Goal: Task Accomplishment & Management: Use online tool/utility

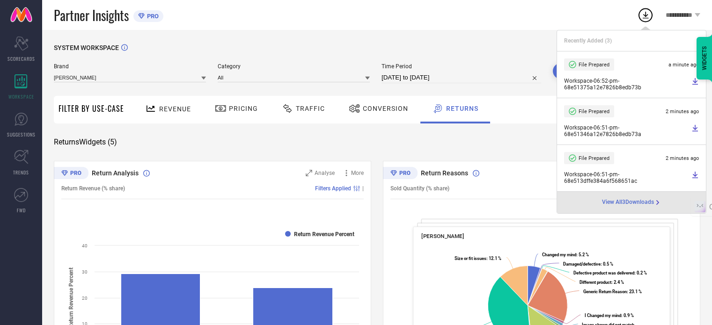
click at [505, 45] on div "SYSTEM WORKSPACE" at bounding box center [377, 53] width 646 height 19
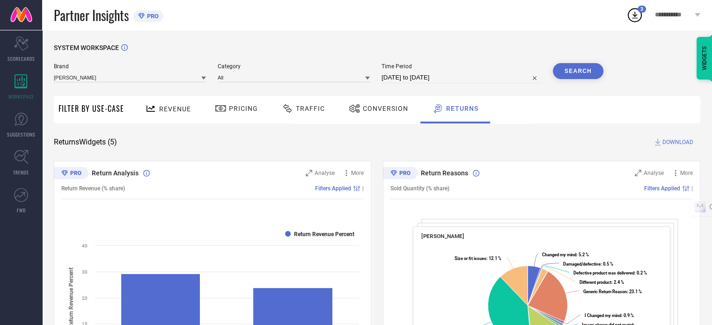
click at [305, 105] on span "Traffic" at bounding box center [310, 108] width 29 height 7
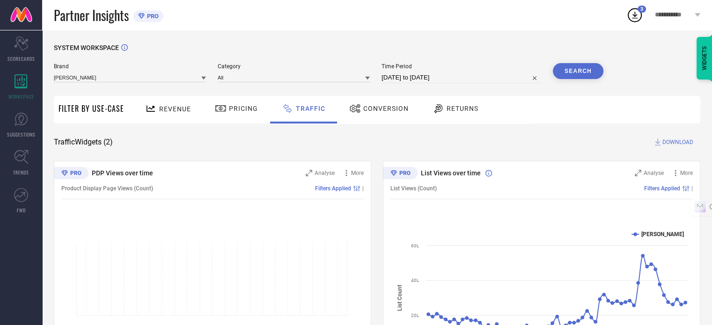
click at [574, 74] on button "Search" at bounding box center [578, 71] width 51 height 16
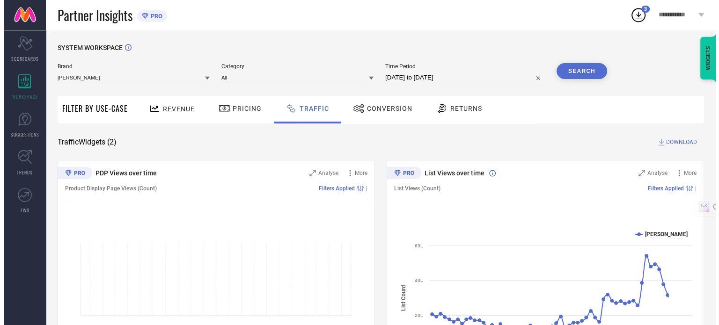
scroll to position [69, 0]
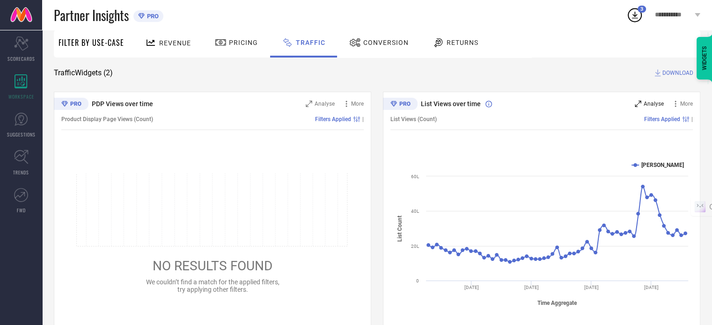
click at [647, 101] on span "Analyse" at bounding box center [653, 104] width 20 height 7
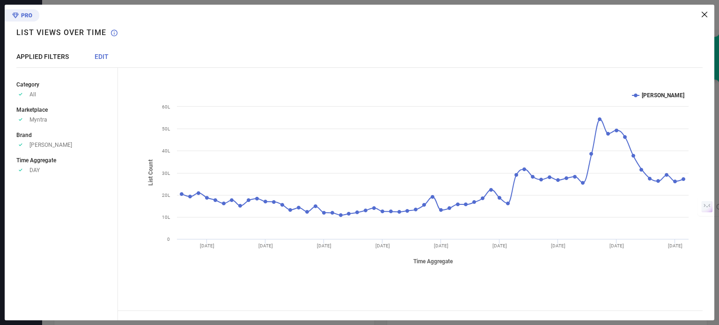
click at [107, 55] on span "EDIT" at bounding box center [102, 56] width 14 height 7
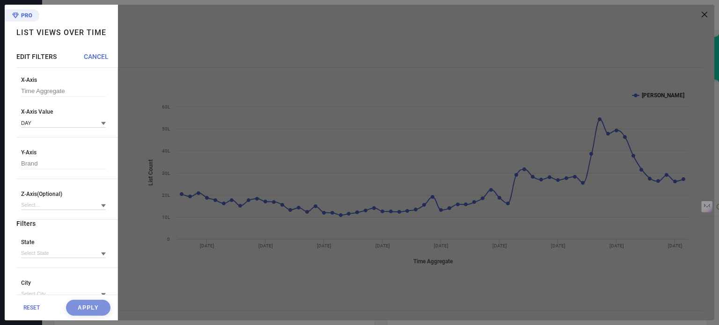
scroll to position [34, 0]
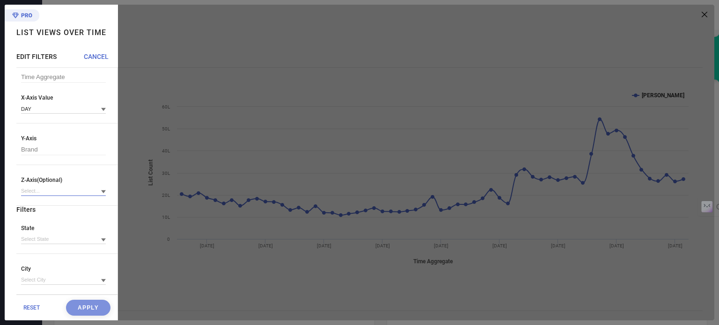
click at [65, 194] on input at bounding box center [63, 191] width 85 height 10
click at [59, 240] on input at bounding box center [63, 239] width 85 height 10
click at [54, 153] on div "Y-Axis Brand" at bounding box center [66, 150] width 101 height 30
click at [46, 105] on input at bounding box center [63, 109] width 85 height 10
click at [44, 204] on div "ALL" at bounding box center [63, 202] width 85 height 16
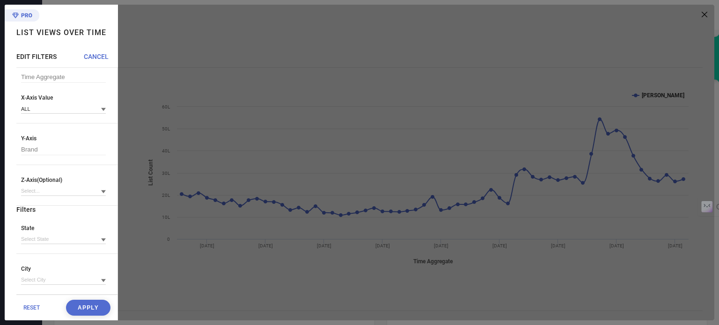
click at [80, 310] on button "Apply" at bounding box center [88, 308] width 44 height 16
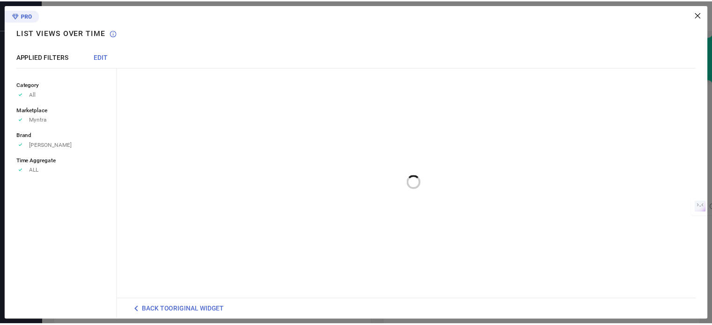
scroll to position [0, 0]
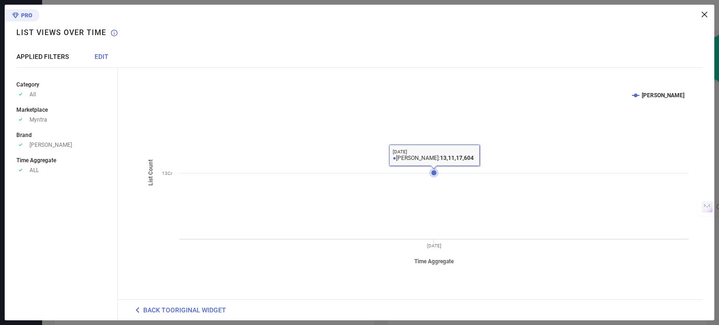
click at [429, 168] on rect at bounding box center [417, 177] width 552 height 187
click at [434, 172] on icon at bounding box center [434, 173] width 6 height 6
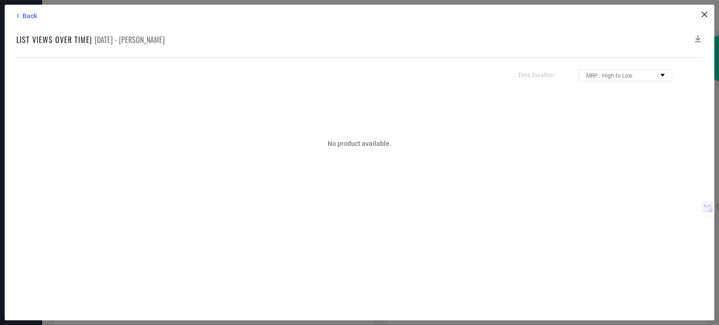
click at [702, 36] on icon at bounding box center [697, 38] width 9 height 9
click at [699, 37] on icon at bounding box center [697, 38] width 9 height 9
click at [706, 13] on icon at bounding box center [704, 15] width 6 height 6
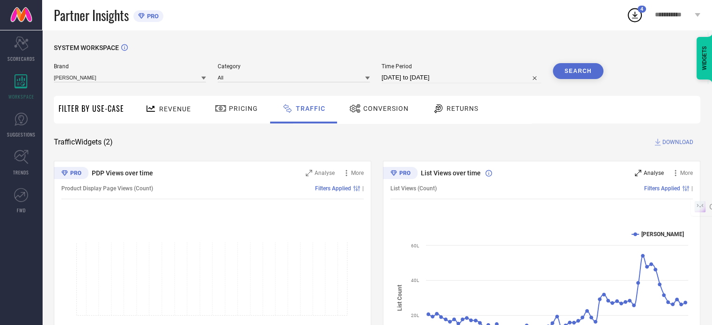
click at [648, 172] on span "Analyse" at bounding box center [653, 173] width 20 height 7
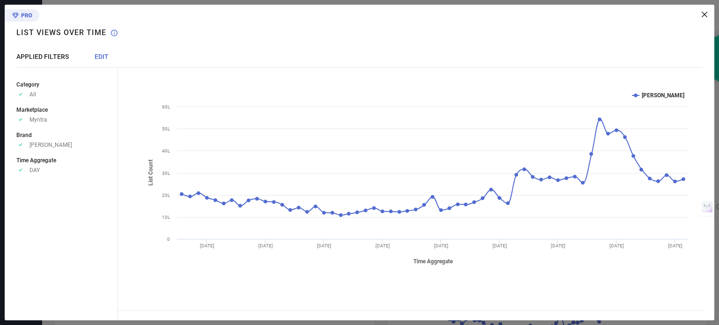
click at [101, 54] on span "EDIT" at bounding box center [102, 56] width 14 height 7
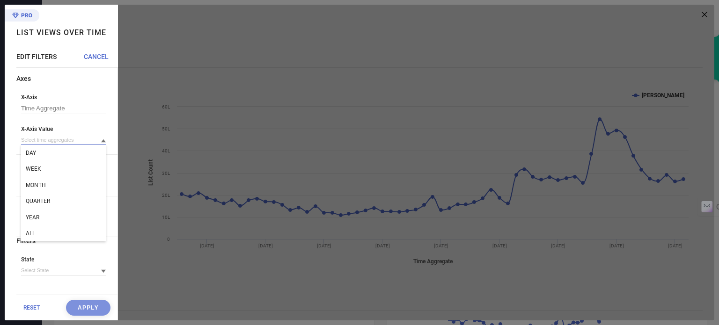
click at [53, 140] on input at bounding box center [63, 140] width 85 height 10
click at [33, 233] on span "ALL" at bounding box center [30, 233] width 9 height 7
click at [75, 306] on button "Apply" at bounding box center [88, 308] width 44 height 16
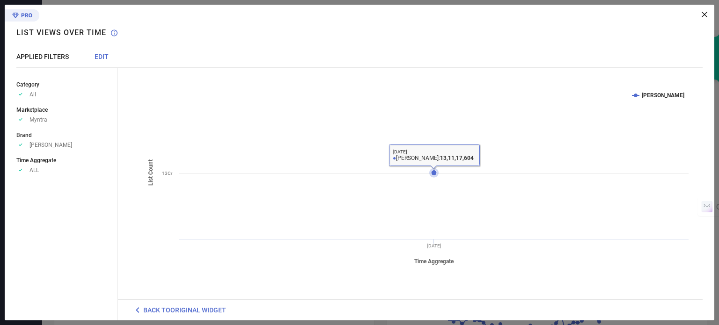
click at [434, 170] on icon at bounding box center [434, 173] width 6 height 6
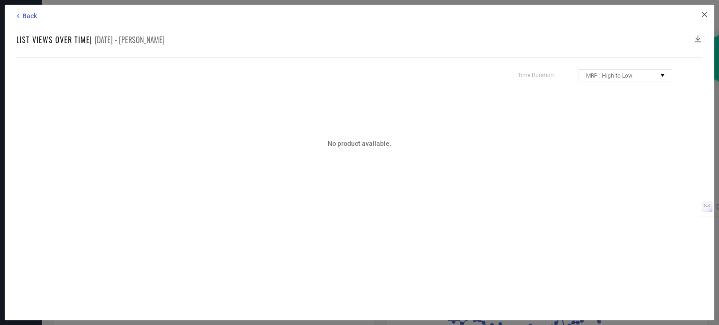
click at [705, 15] on icon at bounding box center [704, 15] width 6 height 6
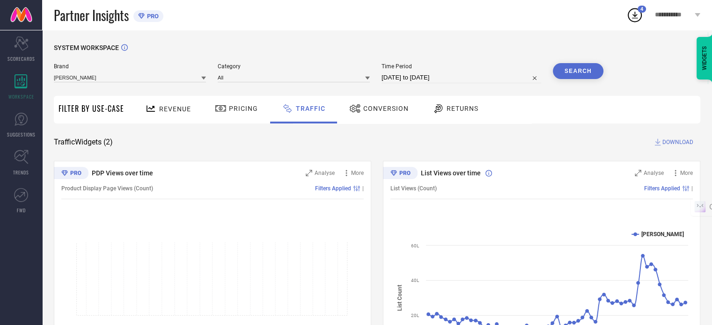
click at [590, 74] on button "Search" at bounding box center [578, 71] width 51 height 16
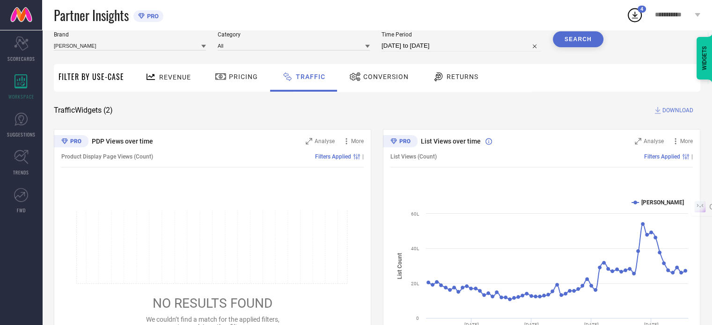
scroll to position [47, 0]
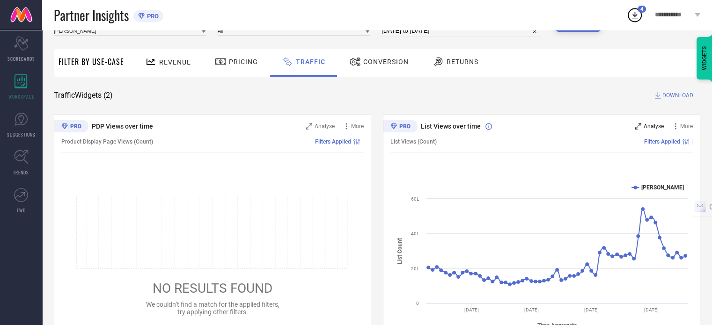
click at [649, 123] on span "Analyse" at bounding box center [653, 126] width 20 height 7
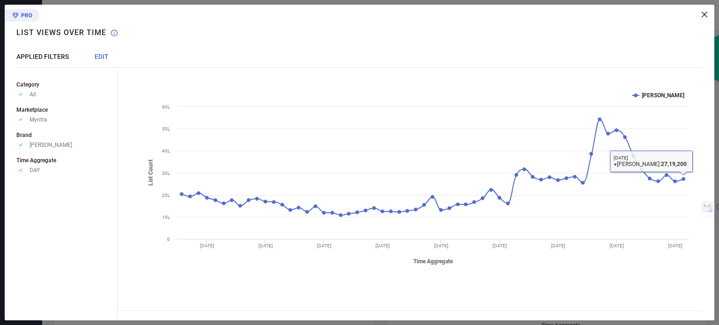
click at [702, 14] on icon at bounding box center [704, 15] width 6 height 6
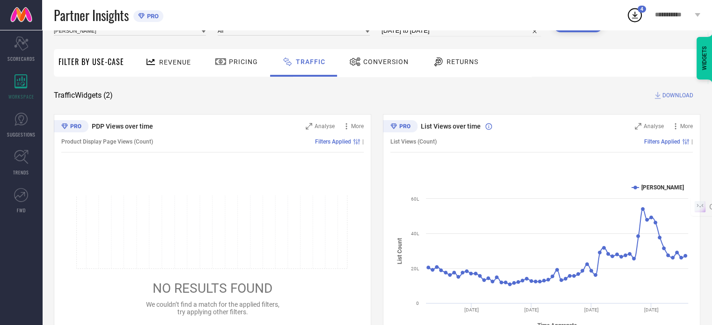
click at [676, 96] on span "DOWNLOAD" at bounding box center [677, 95] width 31 height 9
click at [635, 14] on icon at bounding box center [634, 15] width 17 height 17
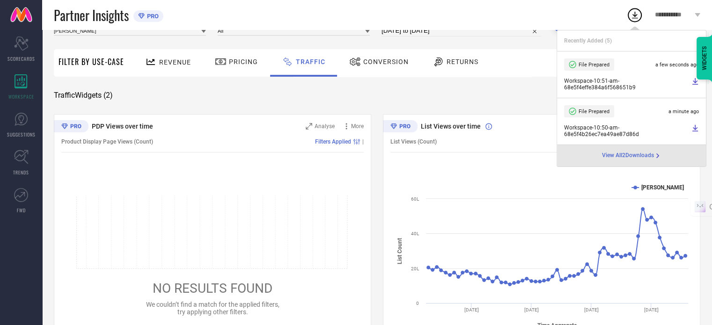
click at [500, 87] on div "SYSTEM WORKSPACE Brand THOMAS SCOTT Category All Time Period 01-08-2025 to 30-0…" at bounding box center [377, 172] width 646 height 351
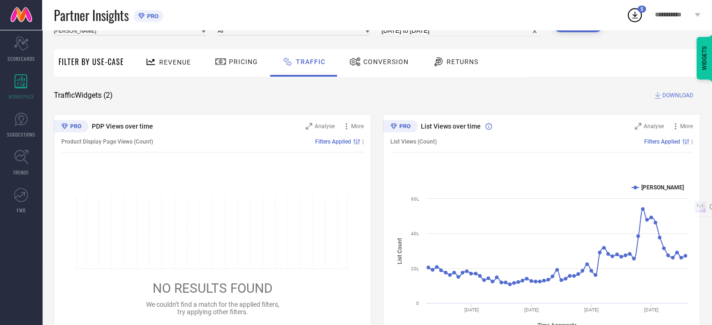
scroll to position [0, 0]
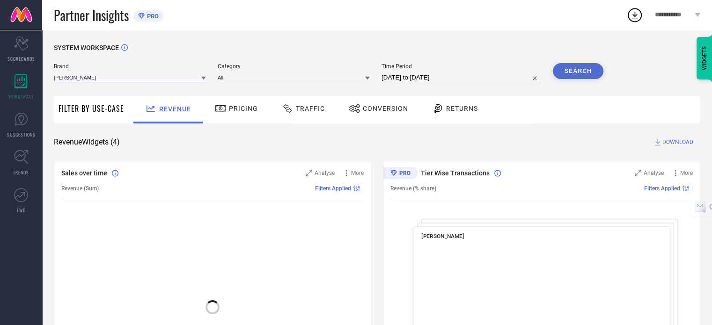
click at [163, 82] on input at bounding box center [130, 78] width 152 height 10
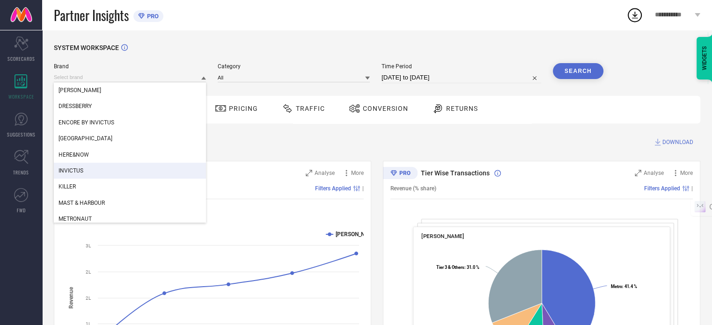
click at [242, 111] on span "Pricing" at bounding box center [243, 108] width 29 height 7
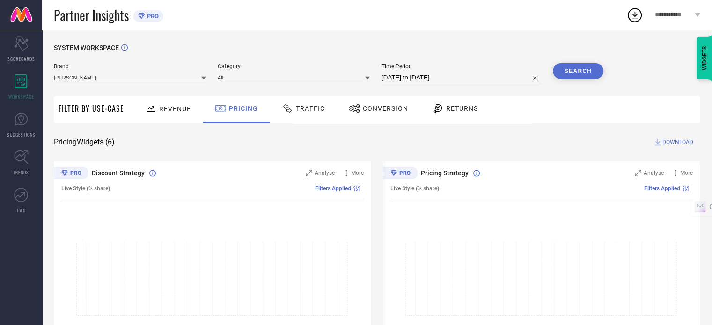
click at [114, 76] on input at bounding box center [130, 78] width 152 height 10
type input "th"
drag, startPoint x: 115, startPoint y: 83, endPoint x: 146, endPoint y: 91, distance: 32.3
click at [115, 84] on div "THOMAS SCOTT" at bounding box center [130, 90] width 152 height 16
click at [270, 77] on input at bounding box center [294, 78] width 152 height 10
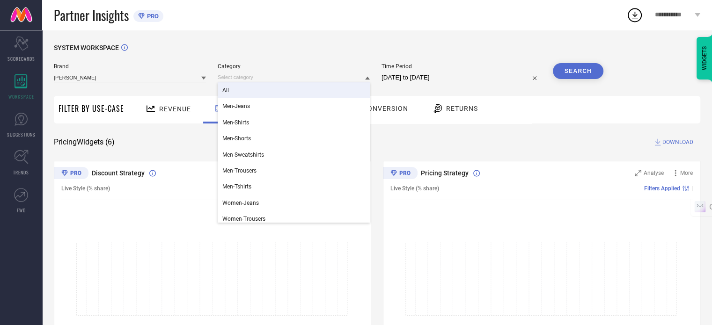
click at [262, 90] on div "All" at bounding box center [294, 90] width 152 height 16
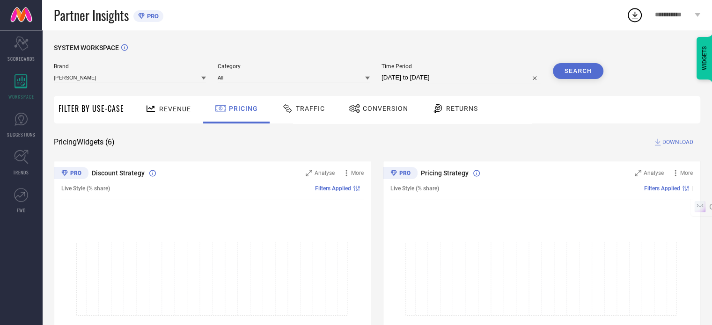
click at [448, 73] on div "Time Period 05-09-2025 to 05-10-2025" at bounding box center [461, 73] width 160 height 20
select select "8"
select select "2025"
select select "9"
select select "2025"
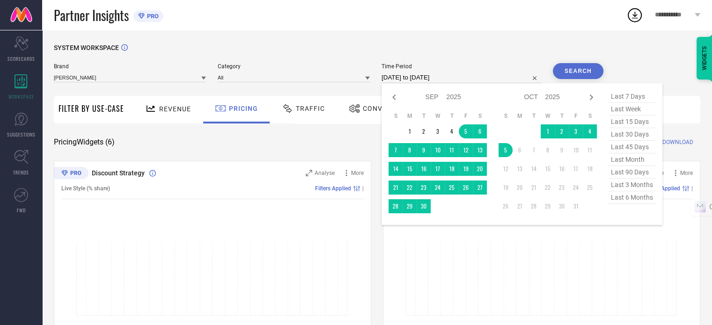
click at [442, 80] on input "[DATE] to [DATE]" at bounding box center [461, 77] width 160 height 11
drag, startPoint x: 391, startPoint y: 103, endPoint x: 417, endPoint y: 101, distance: 26.8
click at [391, 104] on div "Jan Feb Mar Apr May Jun Jul Aug Sep Oct Nov Dec 2015 2016 2017 2018 2019 2020 2…" at bounding box center [437, 97] width 98 height 14
click at [395, 97] on icon at bounding box center [393, 97] width 11 height 11
select select "7"
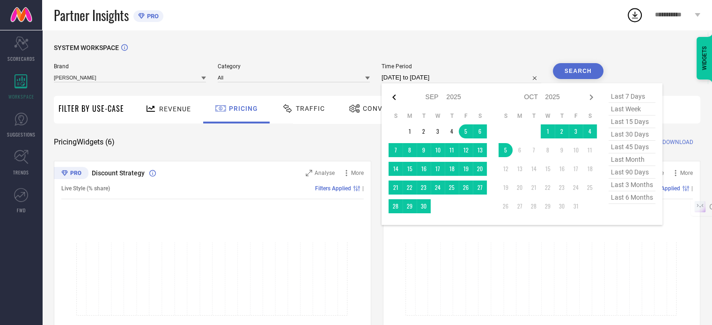
select select "2025"
select select "8"
select select "2025"
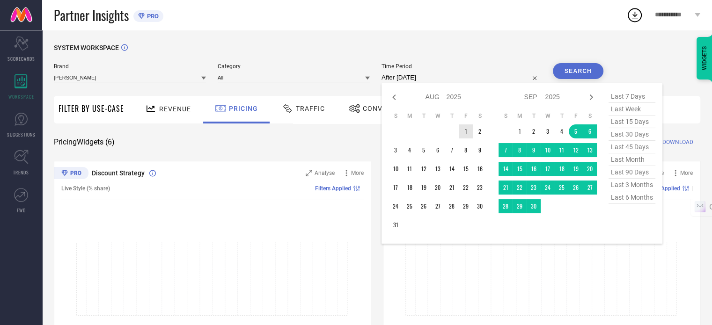
drag, startPoint x: 470, startPoint y: 132, endPoint x: 476, endPoint y: 131, distance: 6.7
click at [470, 132] on td "1" at bounding box center [466, 131] width 14 height 14
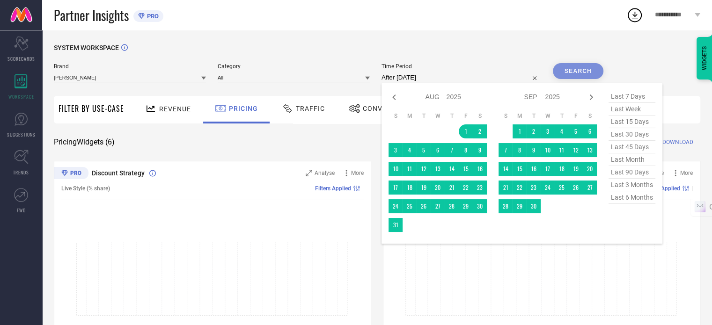
type input "01-08-2025 to 30-09-2025"
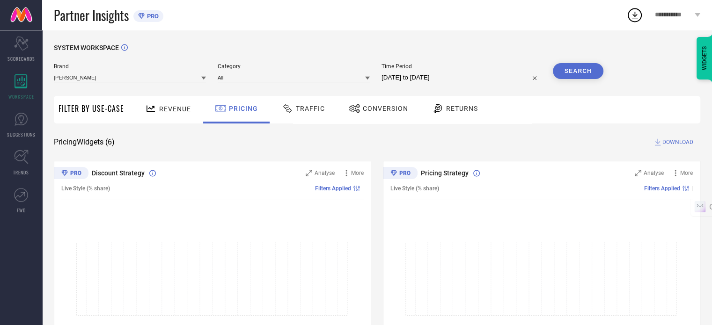
click at [592, 74] on button "Search" at bounding box center [578, 71] width 51 height 16
click at [643, 172] on div "Analyse" at bounding box center [648, 172] width 29 height 9
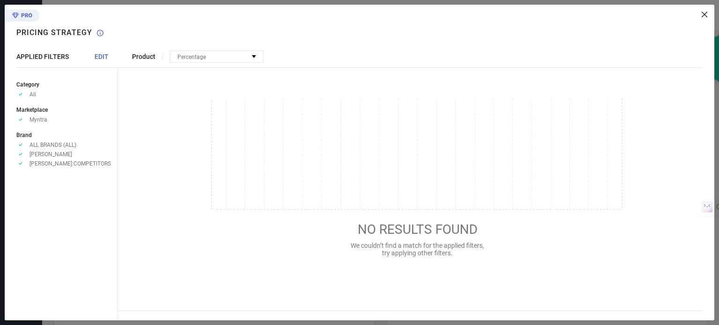
drag, startPoint x: 707, startPoint y: 11, endPoint x: 624, endPoint y: 49, distance: 90.9
click at [706, 12] on icon at bounding box center [704, 15] width 6 height 6
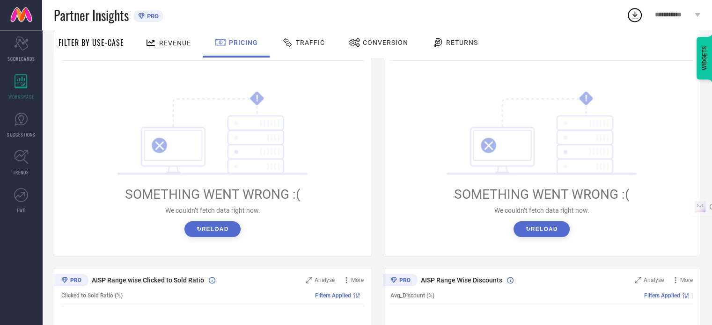
scroll to position [140, 0]
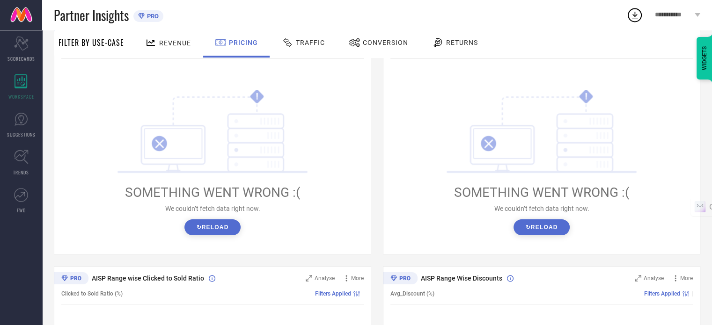
click at [544, 217] on div "! SOMETHING WENT WRONG :( We couldn’t fetch data right now. ↻ Reload" at bounding box center [541, 162] width 211 height 146
click at [544, 226] on button "↻ Reload" at bounding box center [541, 227] width 56 height 16
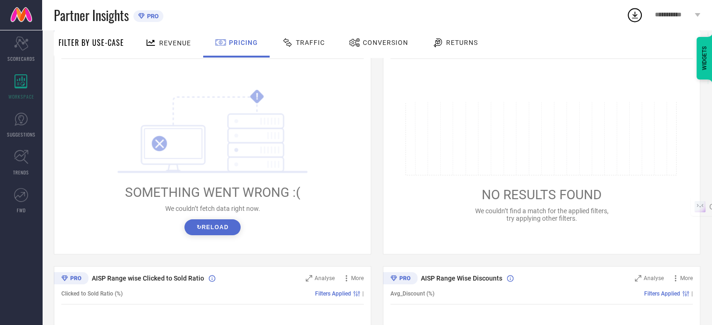
drag, startPoint x: 216, startPoint y: 225, endPoint x: 264, endPoint y: 218, distance: 48.2
click at [216, 226] on button "↻ Reload" at bounding box center [212, 227] width 56 height 16
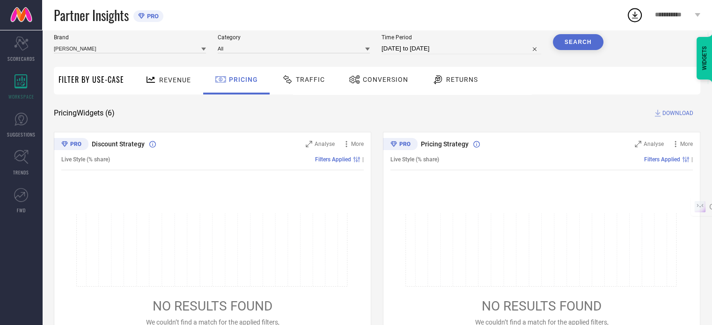
scroll to position [0, 0]
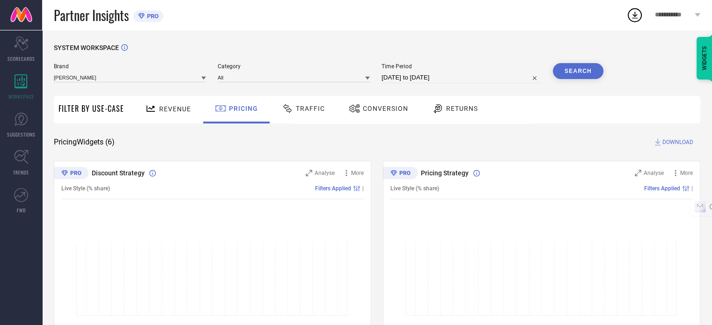
click at [323, 116] on div "Traffic" at bounding box center [303, 109] width 48 height 16
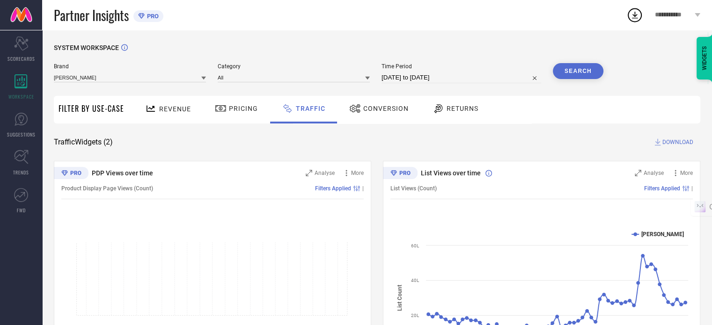
click at [452, 114] on div "Returns" at bounding box center [455, 109] width 51 height 16
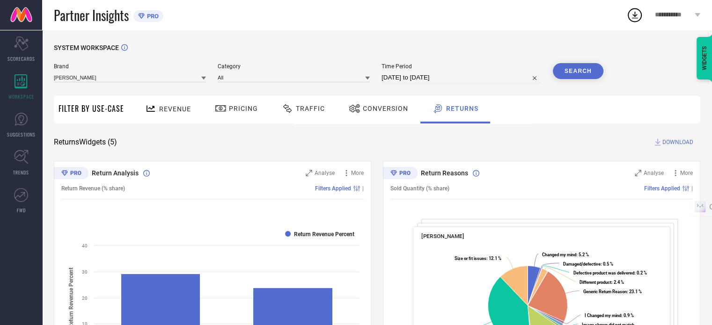
click at [299, 105] on span "Traffic" at bounding box center [310, 108] width 29 height 7
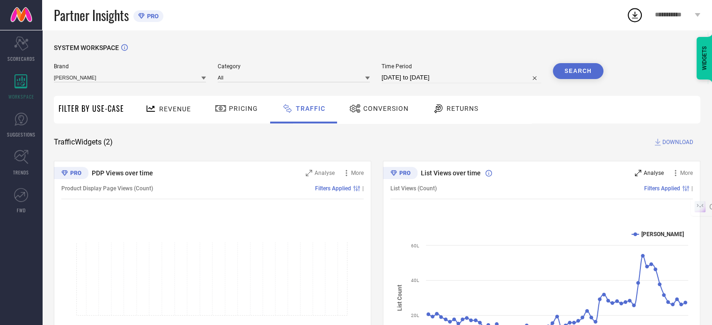
click at [654, 174] on span "Analyse" at bounding box center [653, 173] width 20 height 7
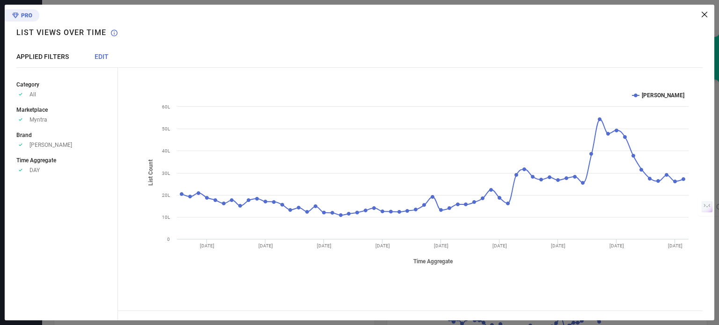
drag, startPoint x: 99, startPoint y: 59, endPoint x: 98, endPoint y: 67, distance: 8.5
click at [99, 59] on span "EDIT" at bounding box center [102, 56] width 14 height 7
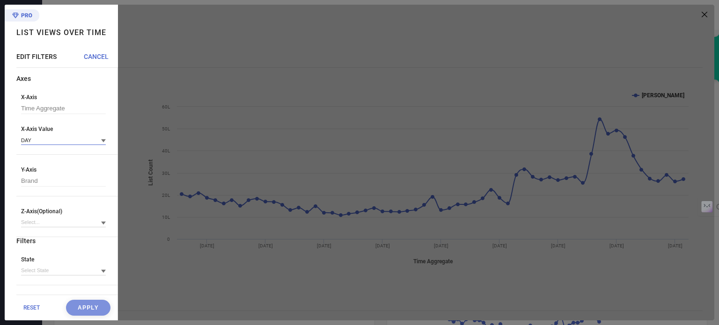
click at [46, 144] on input at bounding box center [63, 140] width 85 height 10
click at [37, 234] on div "ALL" at bounding box center [63, 234] width 85 height 16
click at [83, 300] on button "Apply" at bounding box center [88, 308] width 44 height 16
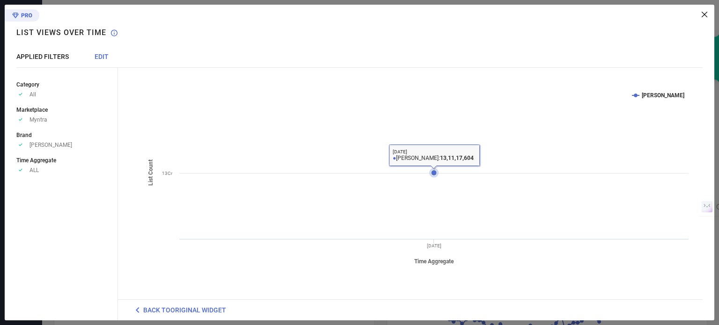
click at [433, 174] on icon at bounding box center [434, 173] width 6 height 6
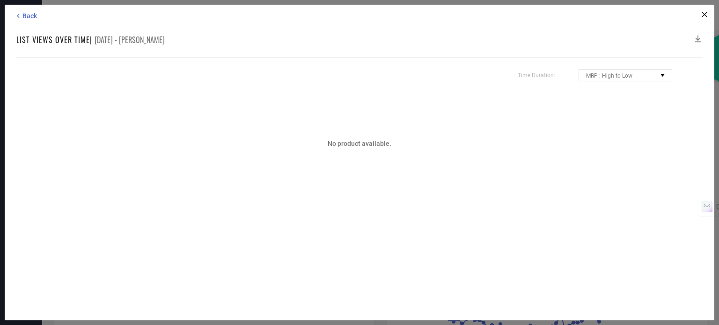
click at [703, 12] on icon at bounding box center [704, 15] width 6 height 6
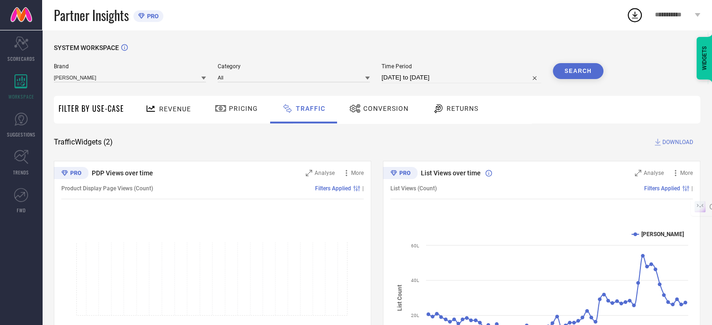
click at [180, 107] on span "Revenue" at bounding box center [175, 108] width 32 height 7
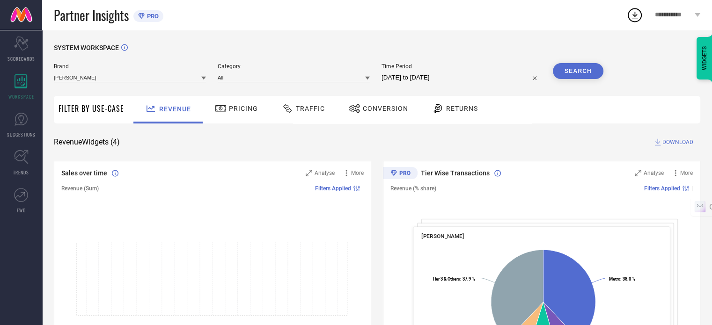
click at [390, 104] on div "Conversion" at bounding box center [378, 109] width 64 height 16
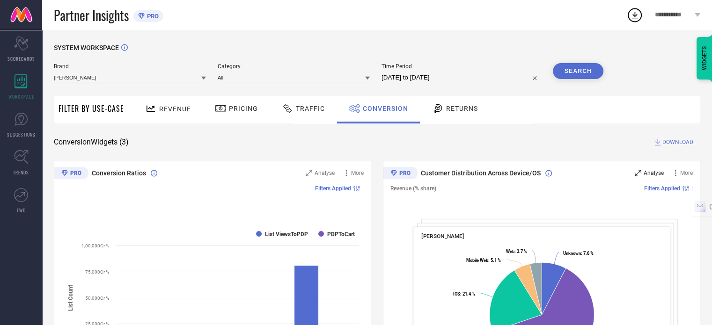
click at [646, 172] on span "Analyse" at bounding box center [653, 173] width 20 height 7
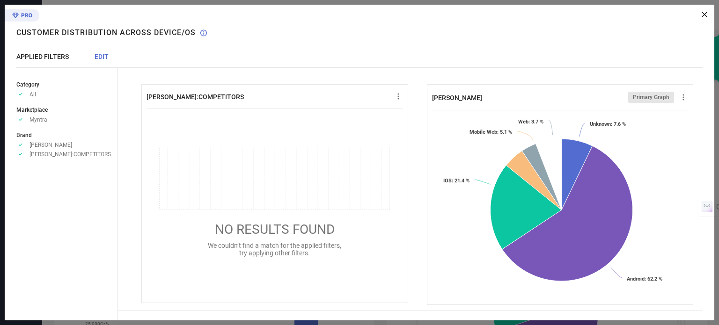
click at [95, 59] on span "EDIT" at bounding box center [102, 56] width 14 height 7
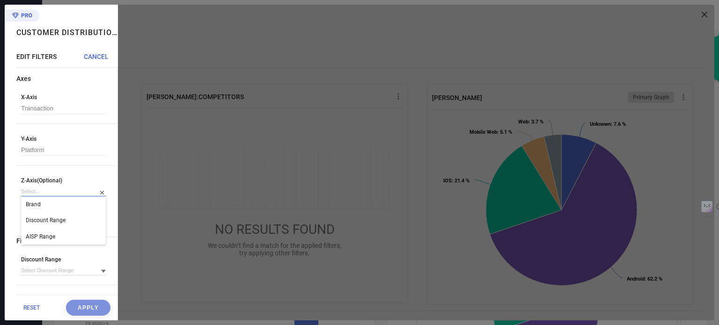
click at [49, 192] on input at bounding box center [63, 192] width 85 height 10
click at [84, 306] on div "RESET Apply" at bounding box center [66, 308] width 101 height 26
click at [68, 303] on div "RESET Apply" at bounding box center [66, 308] width 101 height 26
drag, startPoint x: 87, startPoint y: 311, endPoint x: 110, endPoint y: 178, distance: 134.8
click at [87, 312] on div "RESET Apply" at bounding box center [66, 308] width 101 height 26
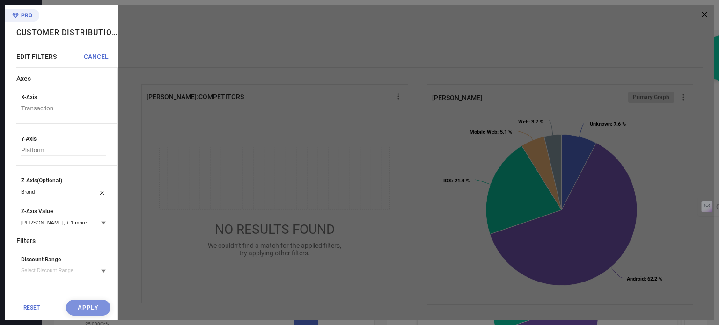
click at [99, 55] on span "CANCEL" at bounding box center [96, 56] width 25 height 7
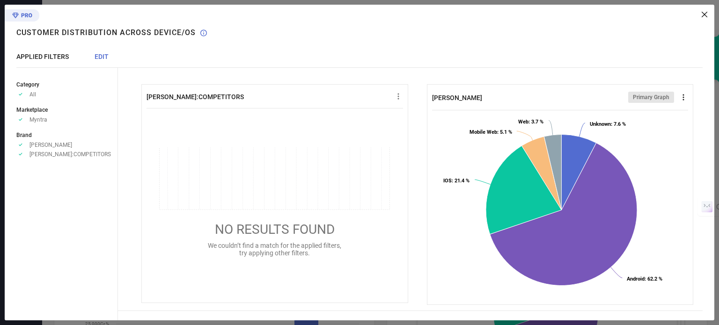
click at [678, 100] on icon at bounding box center [682, 97] width 9 height 9
click at [658, 111] on span "Download" at bounding box center [666, 114] width 26 height 7
click at [682, 97] on icon at bounding box center [682, 97] width 1 height 6
click at [664, 113] on span "Download" at bounding box center [666, 114] width 26 height 7
click at [678, 98] on icon at bounding box center [682, 97] width 9 height 9
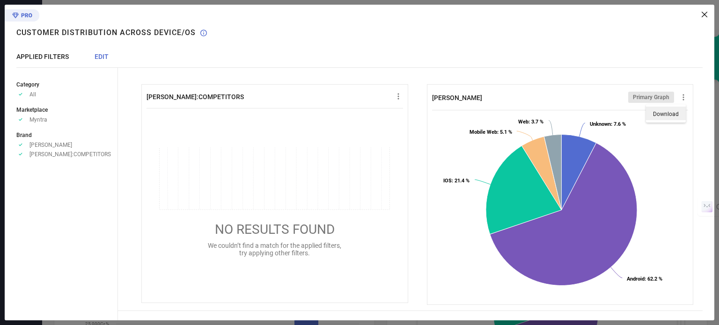
click at [663, 110] on li "Download" at bounding box center [666, 114] width 40 height 14
click at [704, 14] on icon at bounding box center [704, 15] width 6 height 6
